Goal: Information Seeking & Learning: Find specific page/section

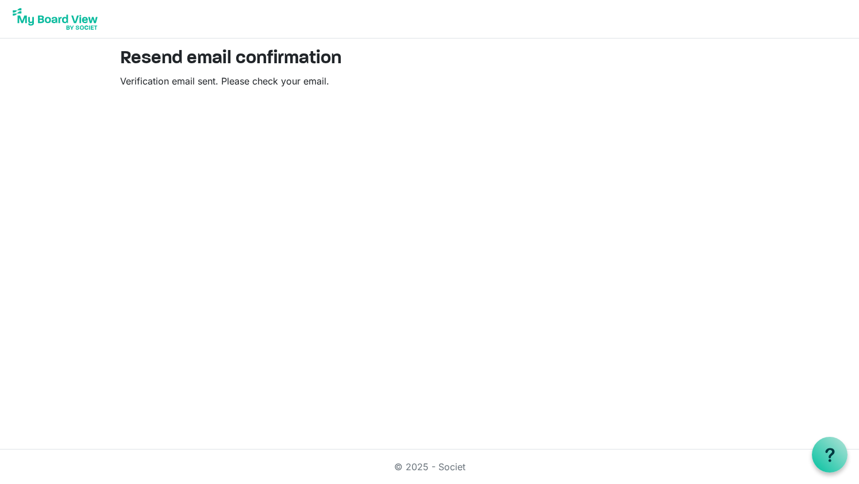
click at [233, 56] on h2 "Resend email confirmation" at bounding box center [430, 59] width 620 height 22
click at [245, 67] on h2 "Resend email confirmation" at bounding box center [430, 59] width 620 height 22
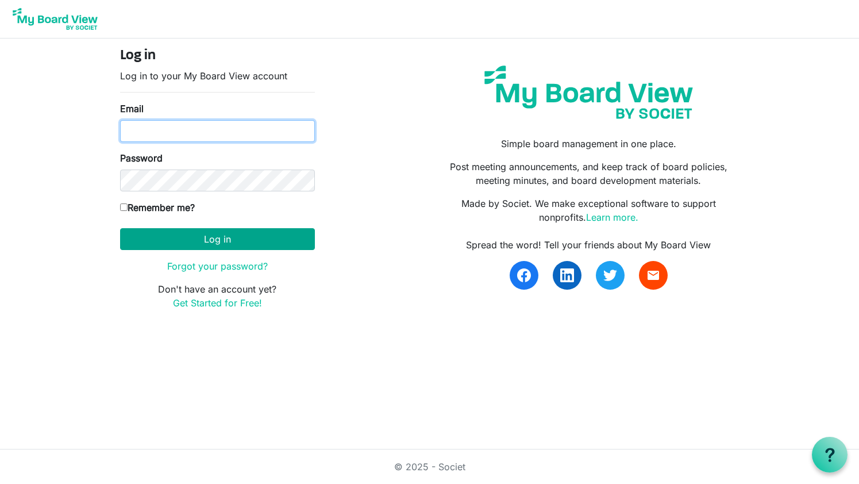
type input "lcarlisle60@gmail.com"
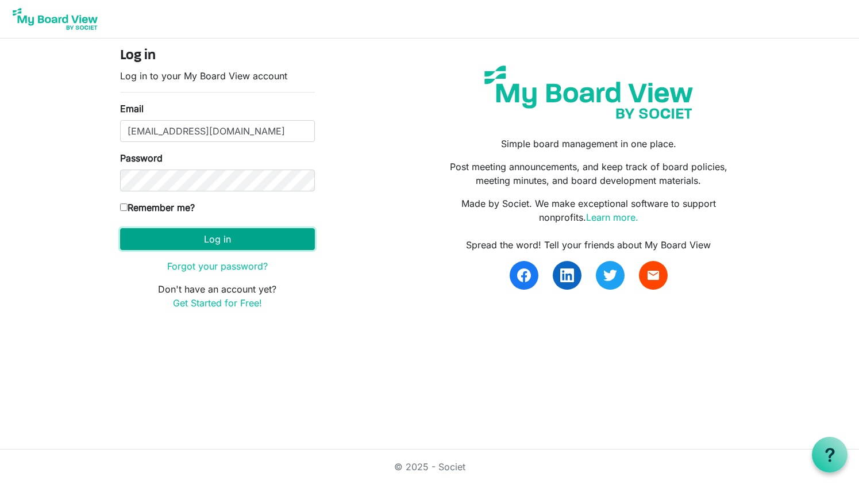
click at [178, 235] on button "Log in" at bounding box center [217, 239] width 195 height 22
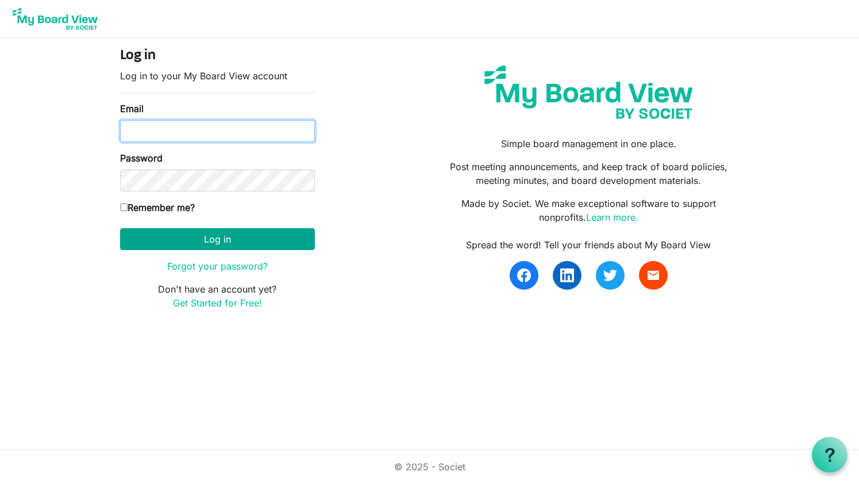
type input "lcarlisle60@gmail.com"
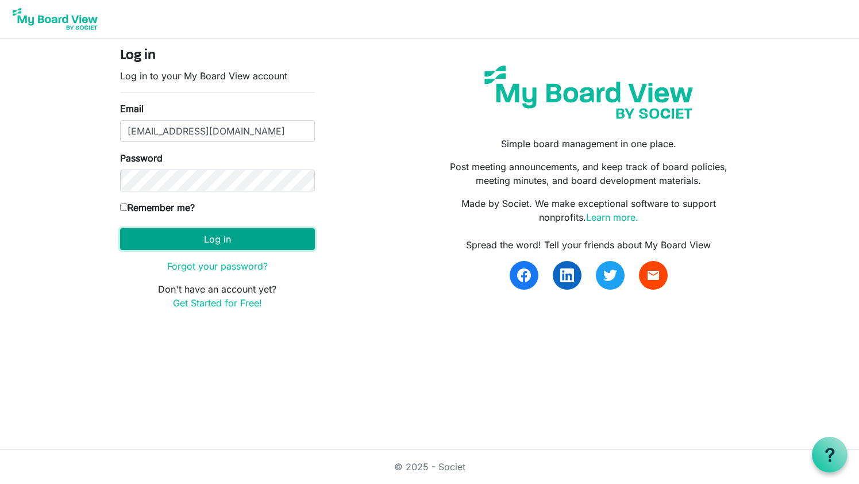
click at [216, 237] on button "Log in" at bounding box center [217, 239] width 195 height 22
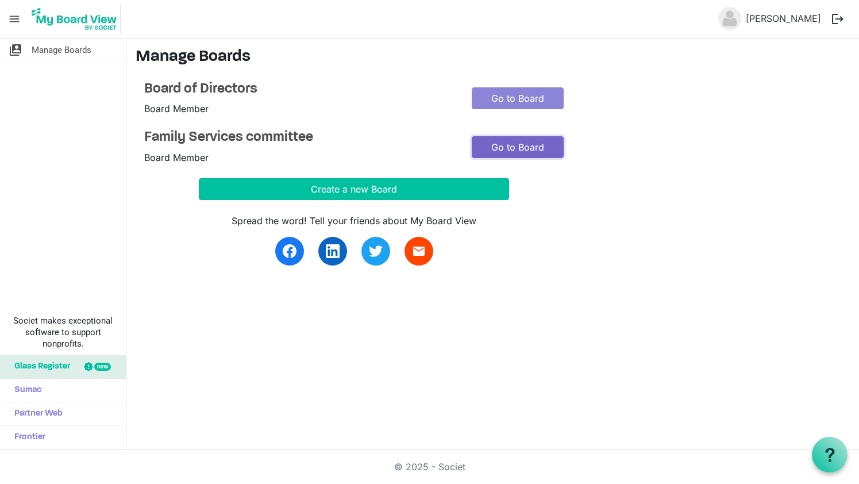
click at [495, 145] on link "Go to Board" at bounding box center [518, 147] width 92 height 22
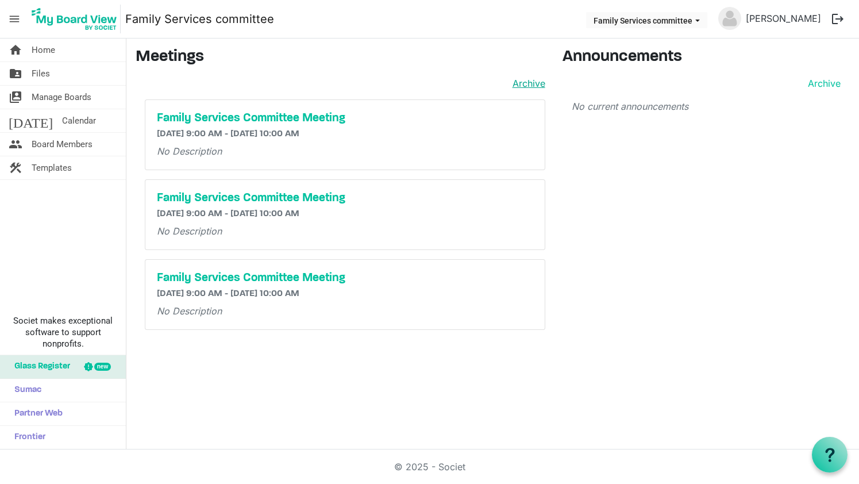
click at [523, 82] on link "Archive" at bounding box center [526, 83] width 37 height 14
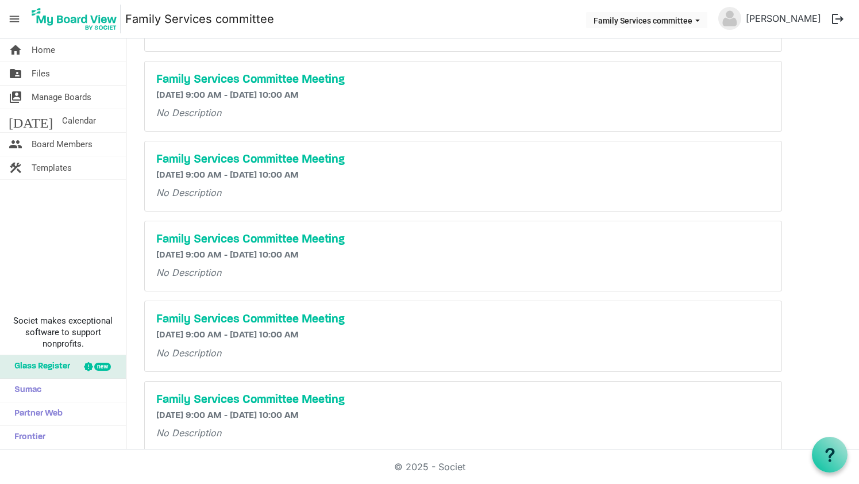
scroll to position [187, 0]
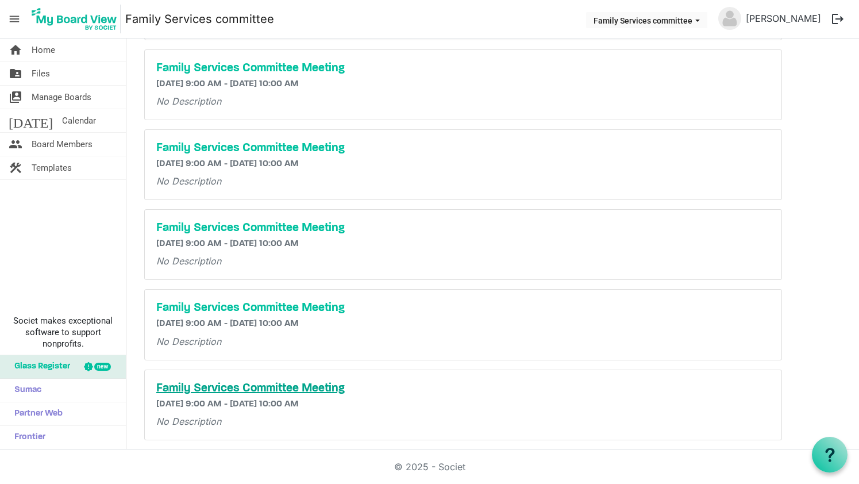
click at [213, 384] on h5 "Family Services Committee Meeting" at bounding box center [463, 389] width 614 height 14
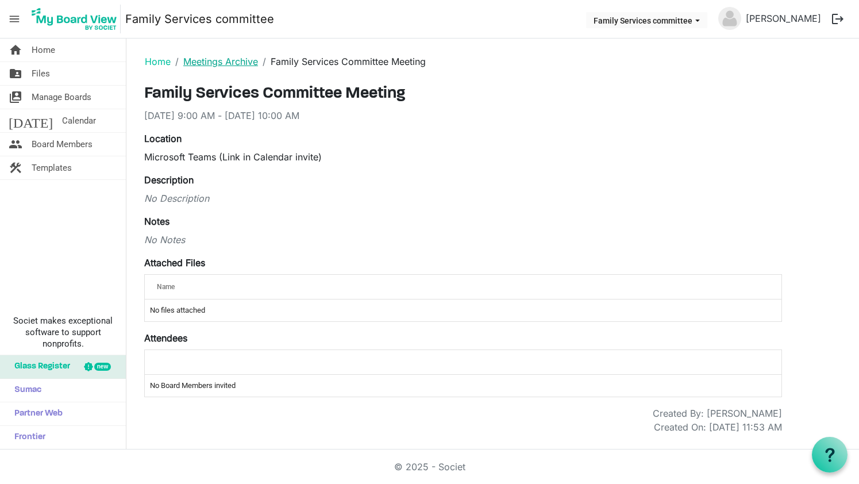
click at [229, 62] on link "Meetings Archive" at bounding box center [220, 61] width 75 height 11
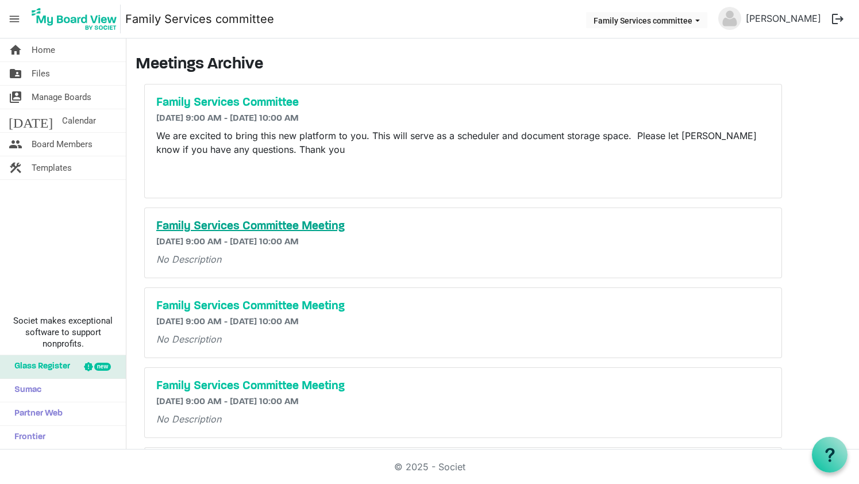
scroll to position [187, 0]
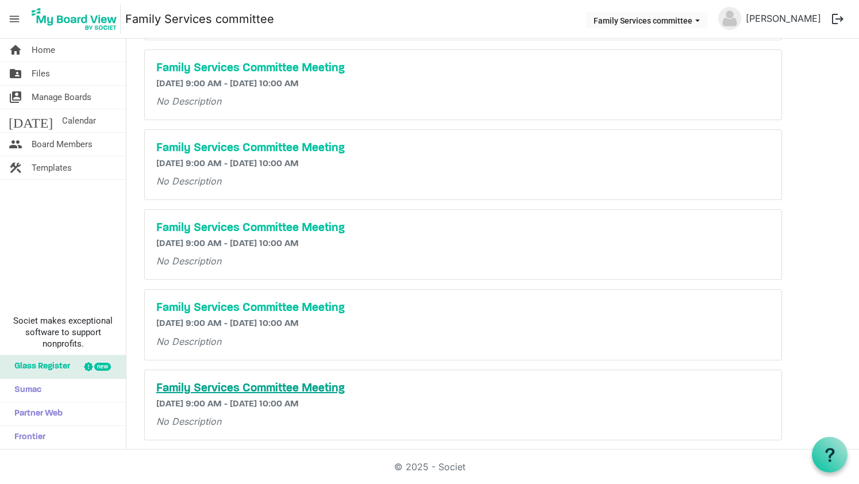
click at [172, 390] on h5 "Family Services Committee Meeting" at bounding box center [463, 389] width 614 height 14
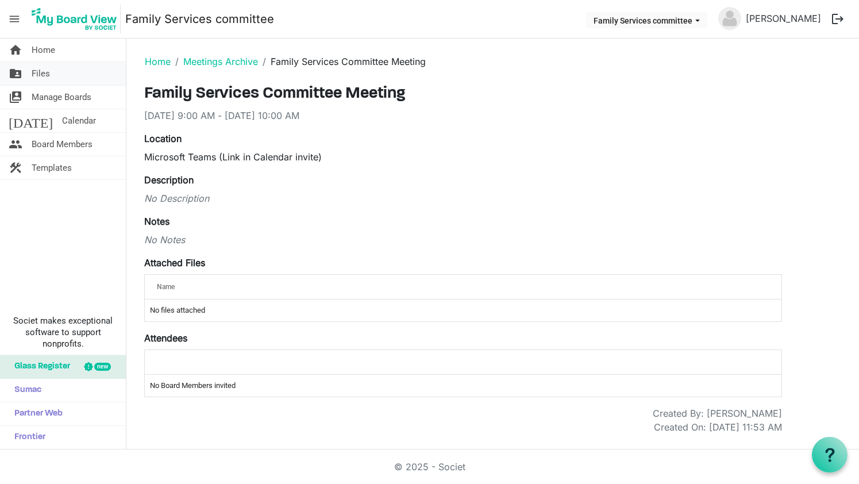
click at [40, 72] on span "Files" at bounding box center [41, 73] width 18 height 23
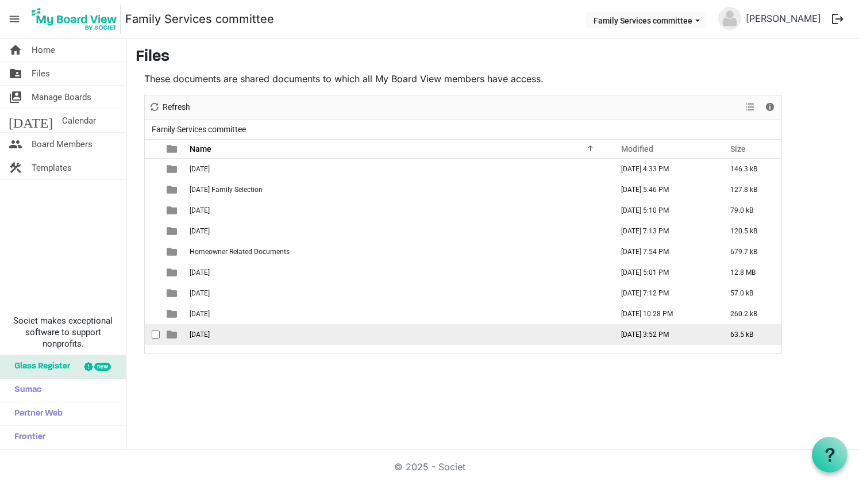
click at [198, 335] on span "[DATE]" at bounding box center [200, 335] width 20 height 8
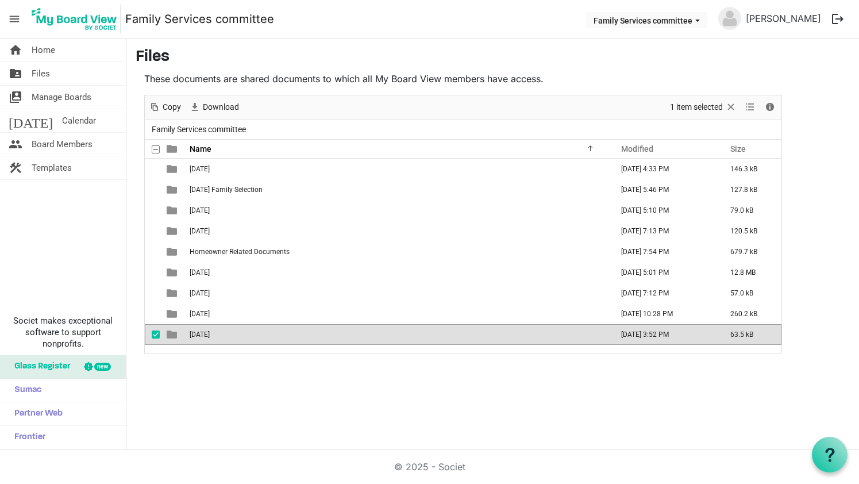
click at [198, 335] on span "September 2, 2025" at bounding box center [200, 335] width 20 height 8
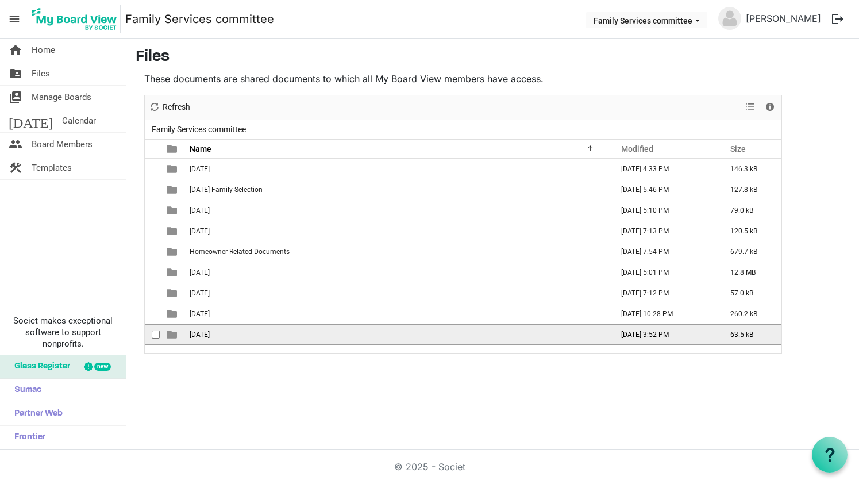
click at [198, 335] on span "September 2, 2025" at bounding box center [200, 335] width 20 height 8
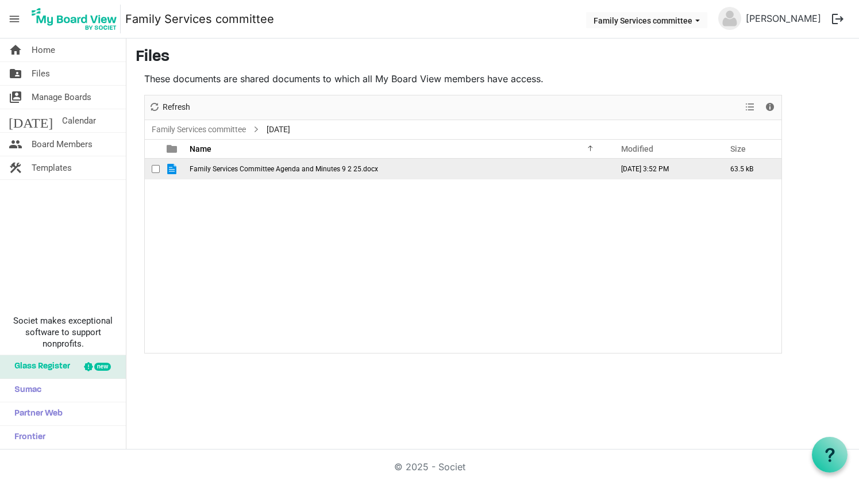
click at [229, 173] on td "Family Services Committee Agenda and Minutes 9 2 25.docx" at bounding box center [397, 169] width 423 height 21
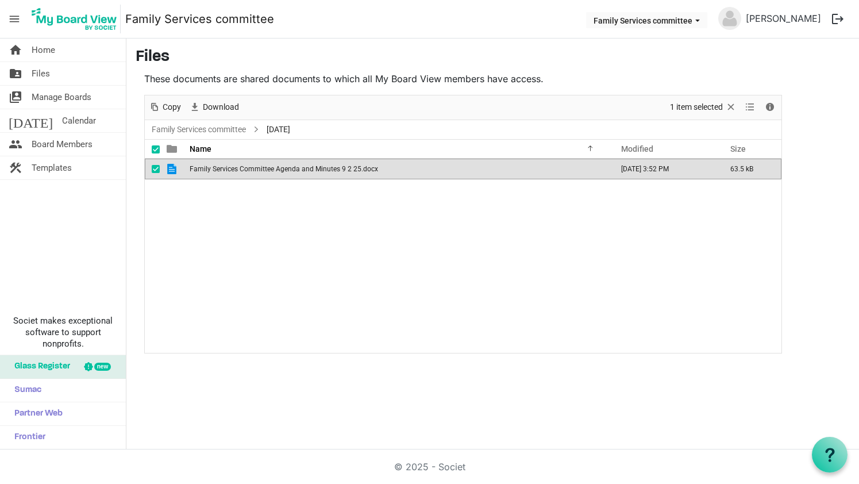
click at [225, 171] on span "Family Services Committee Agenda and Minutes 9 2 25.docx" at bounding box center [284, 169] width 189 height 8
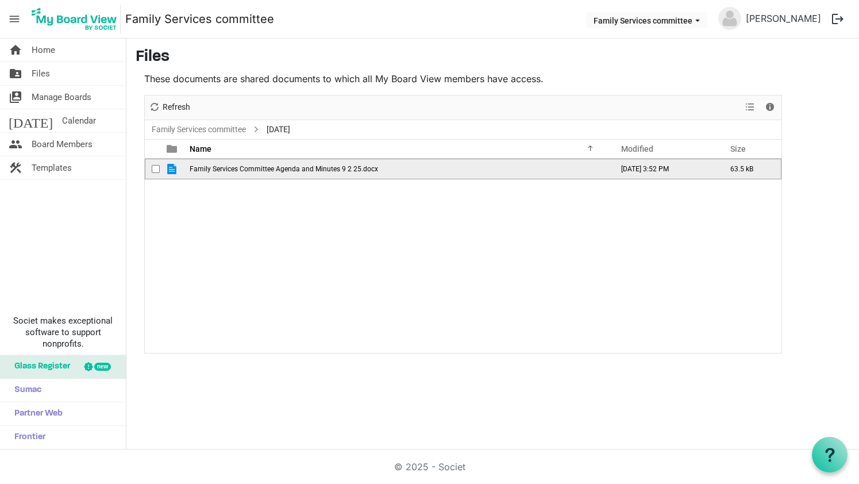
click at [225, 171] on span "Family Services Committee Agenda and Minutes 9 2 25.docx" at bounding box center [284, 169] width 189 height 8
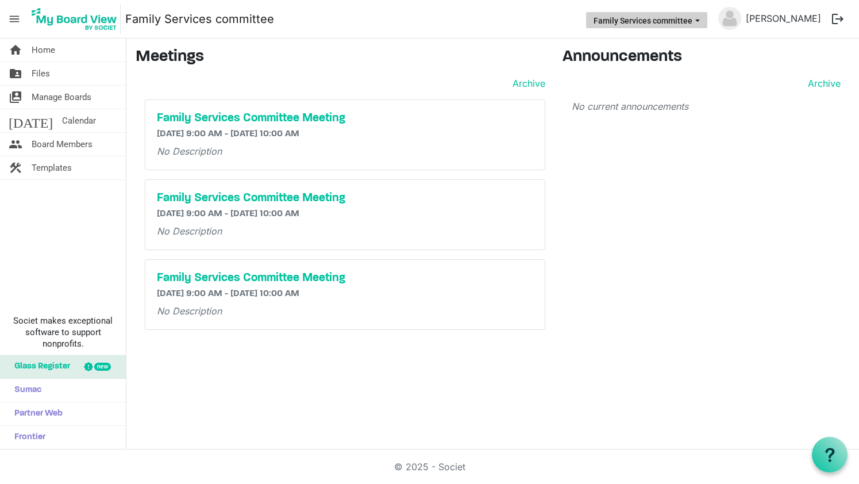
click at [701, 20] on button "Family Services committee" at bounding box center [646, 20] width 121 height 16
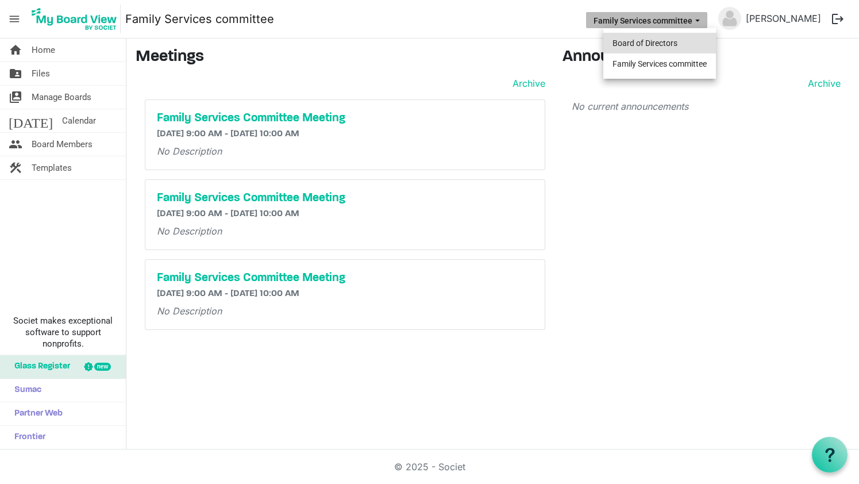
click at [662, 40] on li "Board of Directors" at bounding box center [660, 43] width 113 height 21
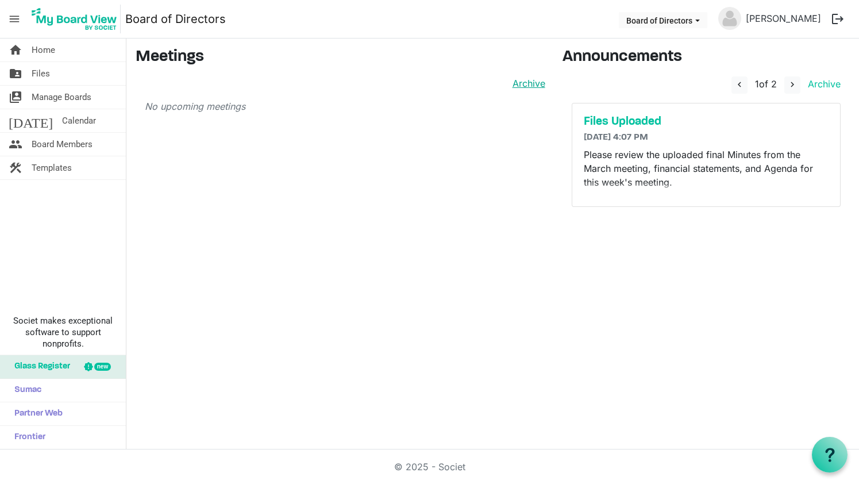
click at [531, 79] on link "Archive" at bounding box center [526, 83] width 37 height 14
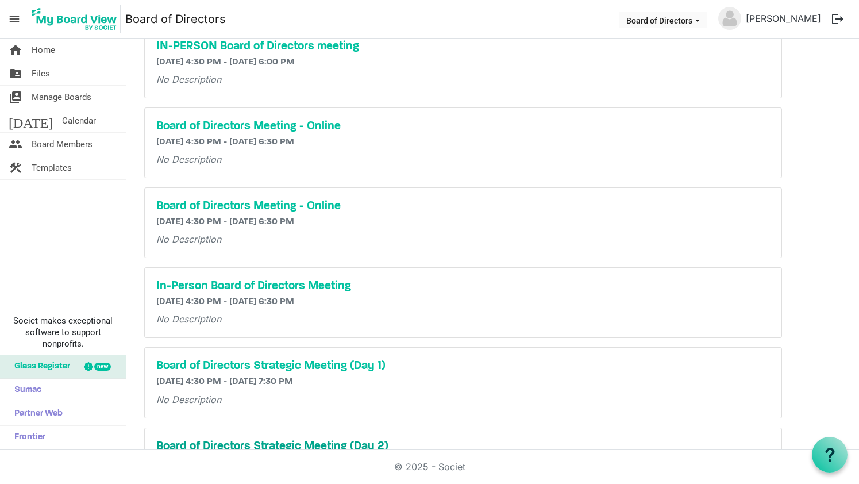
scroll to position [144, 0]
